Goal: Navigation & Orientation: Understand site structure

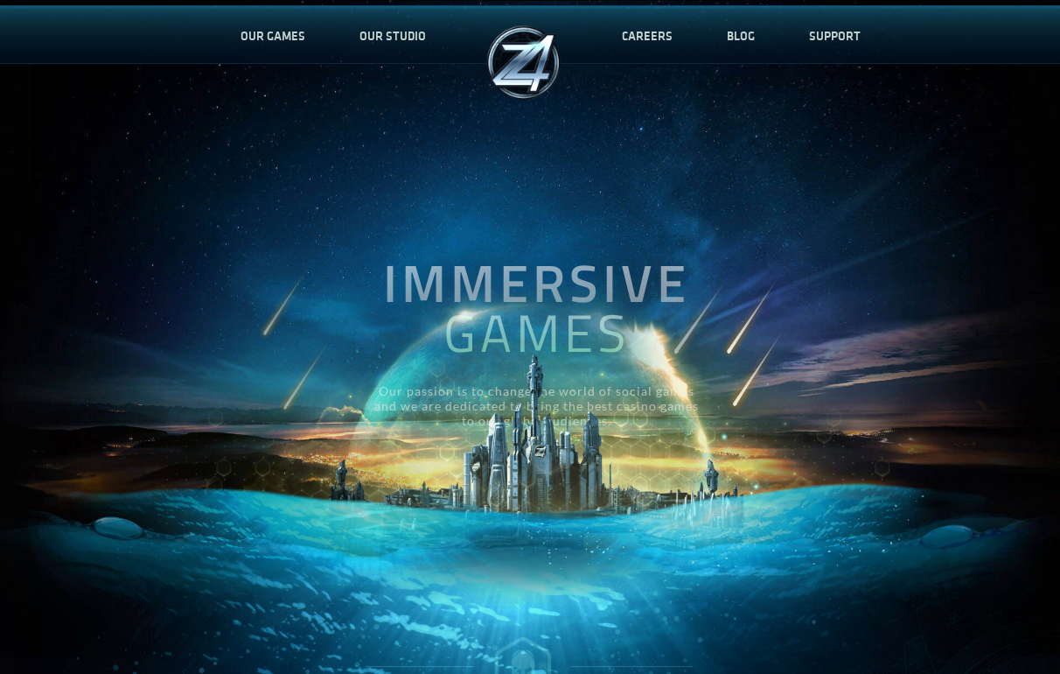
click at [921, 239] on img at bounding box center [955, 196] width 212 height 298
click at [291, 49] on link "OUR GAMES" at bounding box center [272, 36] width 119 height 58
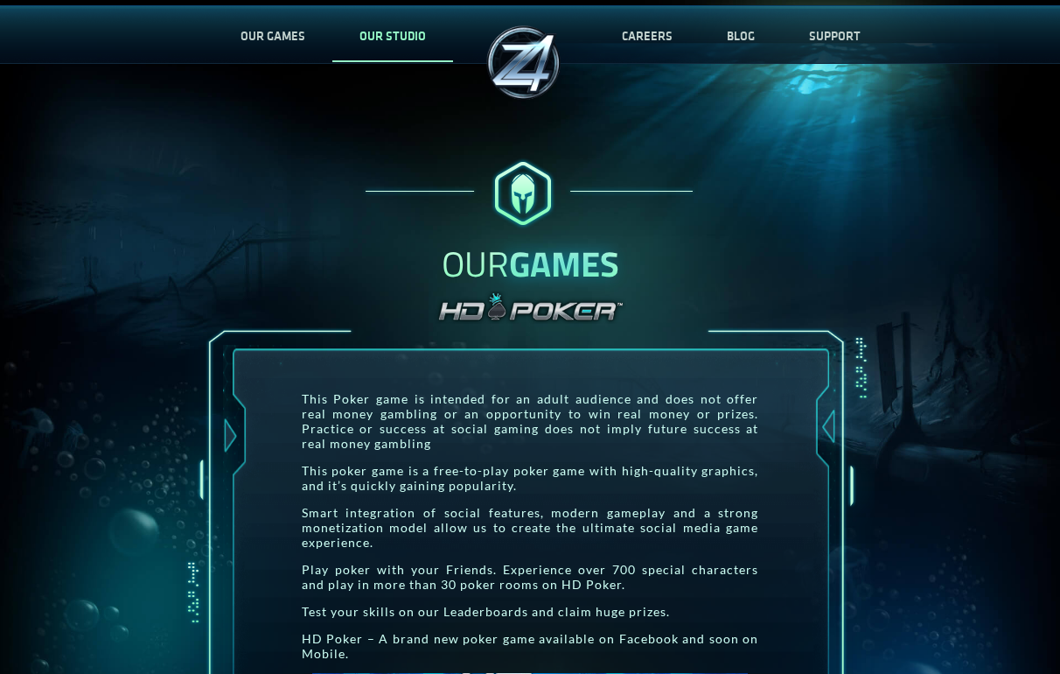
click at [357, 33] on link "OUR STUDIO" at bounding box center [392, 36] width 121 height 58
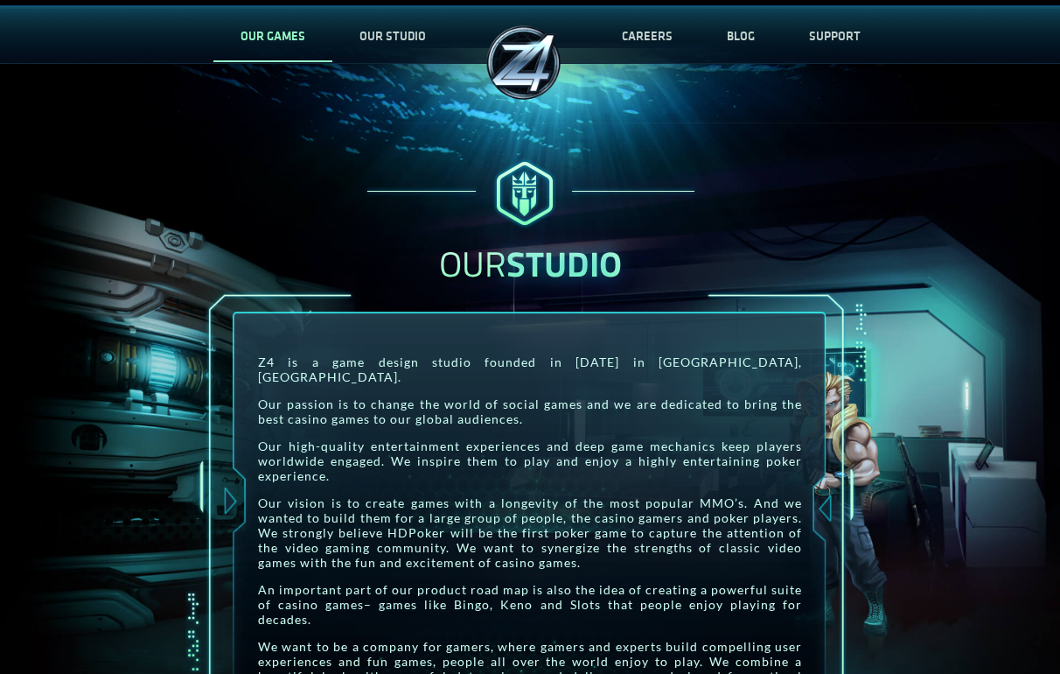
click at [257, 45] on link "OUR GAMES" at bounding box center [272, 36] width 119 height 58
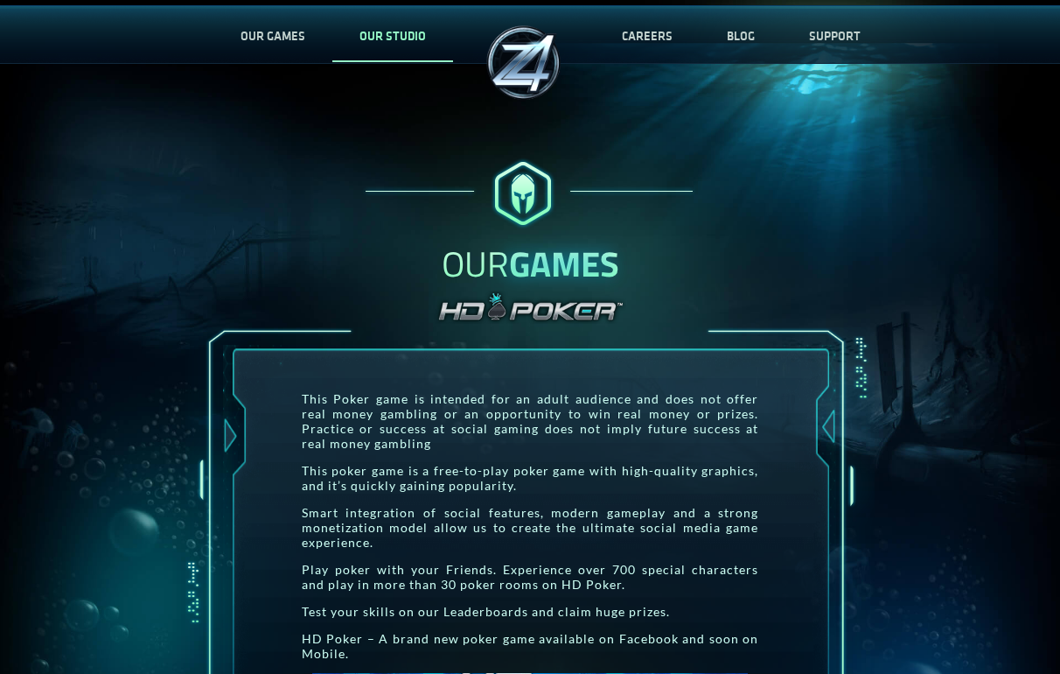
click at [384, 36] on link "OUR STUDIO" at bounding box center [392, 36] width 121 height 58
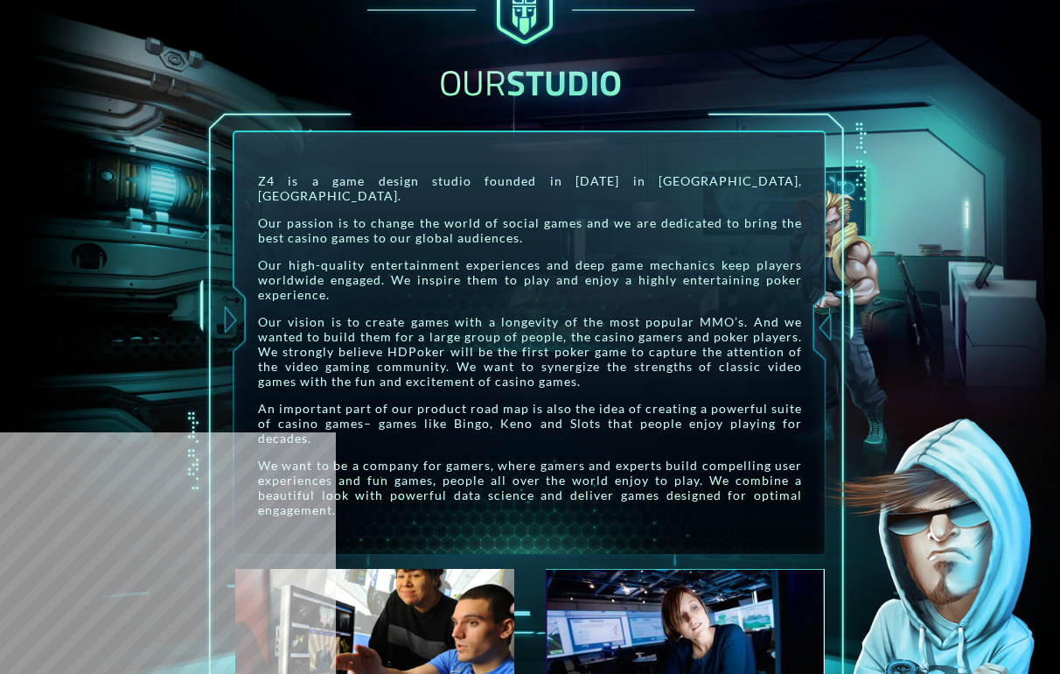
scroll to position [178, 0]
